Goal: Information Seeking & Learning: Learn about a topic

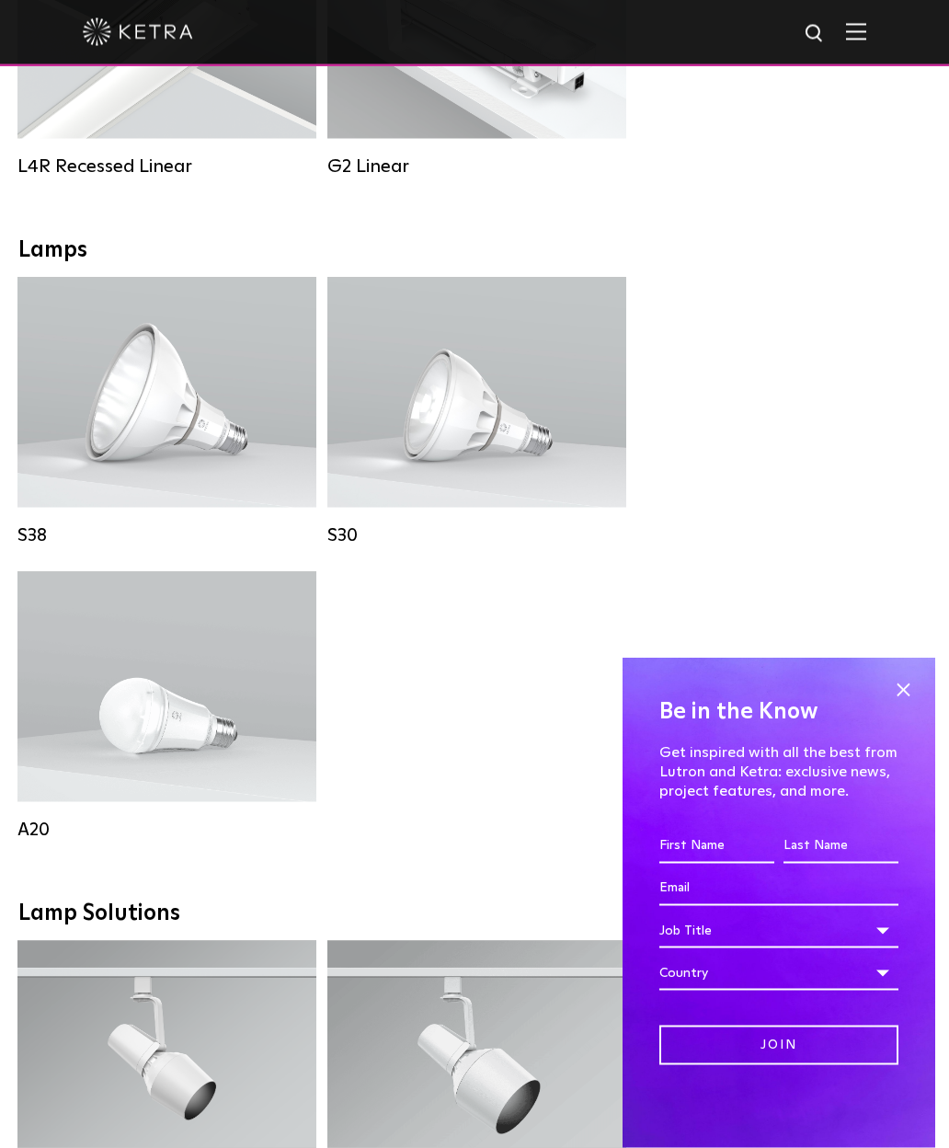
scroll to position [1455, 0]
click at [901, 699] on span at bounding box center [903, 690] width 28 height 28
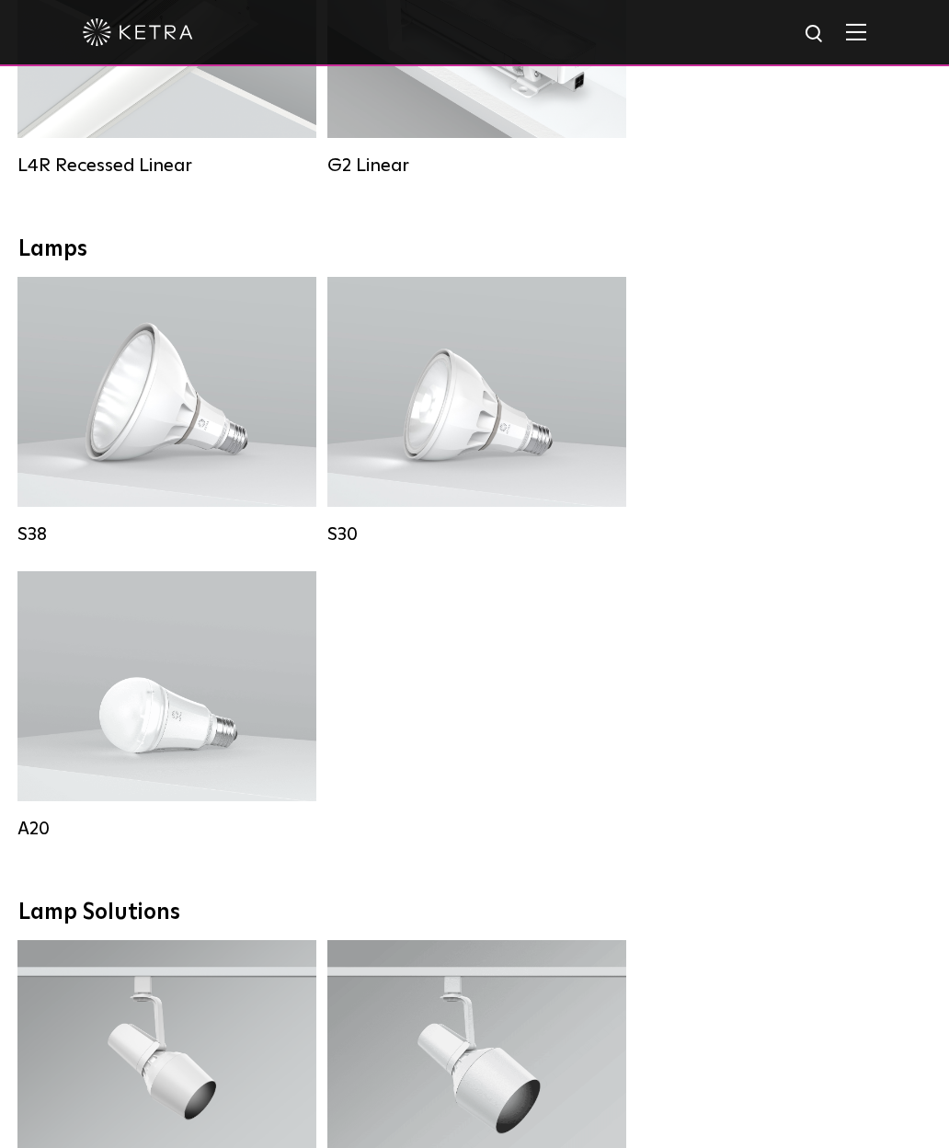
click at [63, 756] on strong "Control:" at bounding box center [79, 755] width 53 height 13
click at [427, 453] on span "Lutron Clear Connect Type X" at bounding box center [503, 448] width 173 height 13
